Goal: Information Seeking & Learning: Learn about a topic

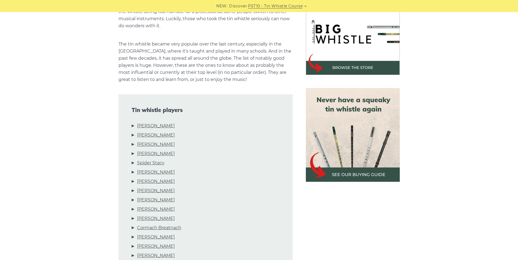
scroll to position [218, 0]
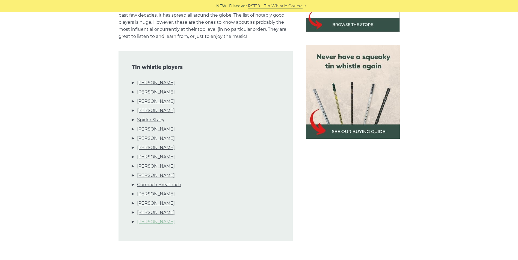
click at [148, 221] on link "Micho Russell" at bounding box center [156, 222] width 38 height 7
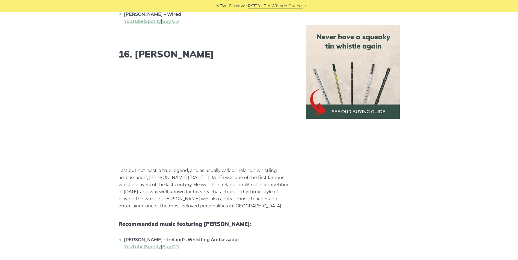
scroll to position [4472, 0]
click at [359, 111] on img at bounding box center [353, 72] width 94 height 94
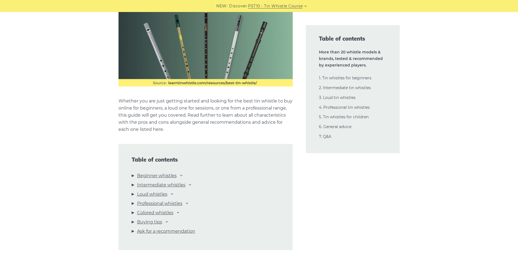
scroll to position [518, 0]
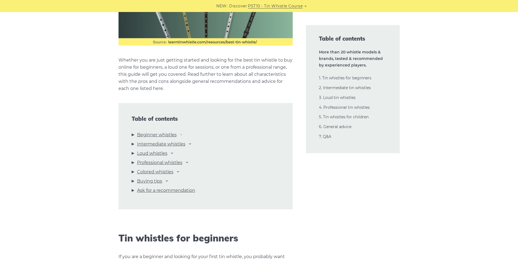
click at [183, 135] on icon at bounding box center [181, 134] width 4 height 4
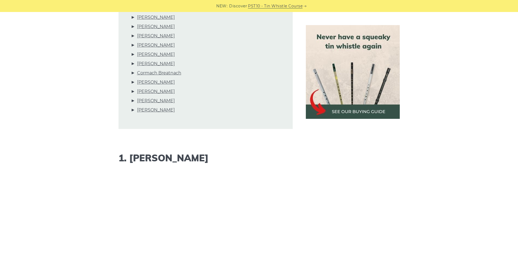
scroll to position [298, 0]
